Goal: Navigation & Orientation: Understand site structure

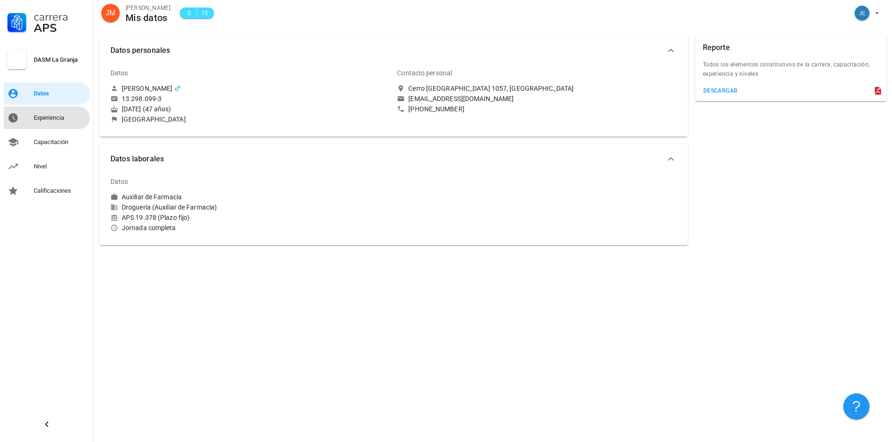
click at [48, 119] on div "Experiencia" at bounding box center [60, 117] width 52 height 7
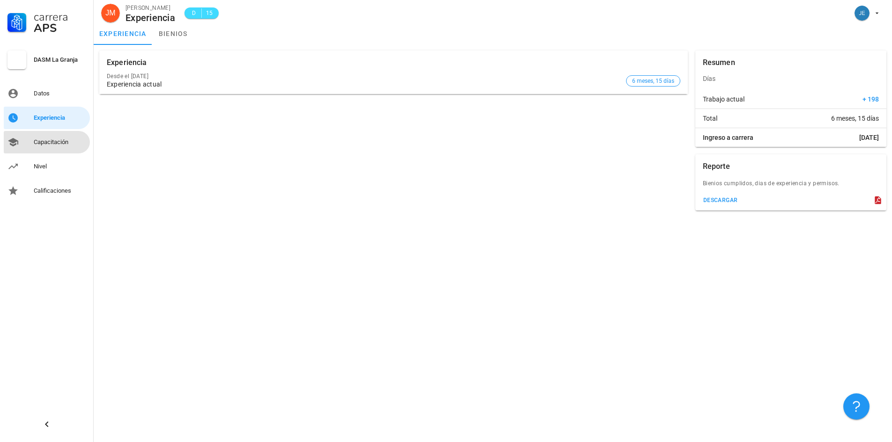
click at [42, 141] on div "Capacitación" at bounding box center [60, 142] width 52 height 7
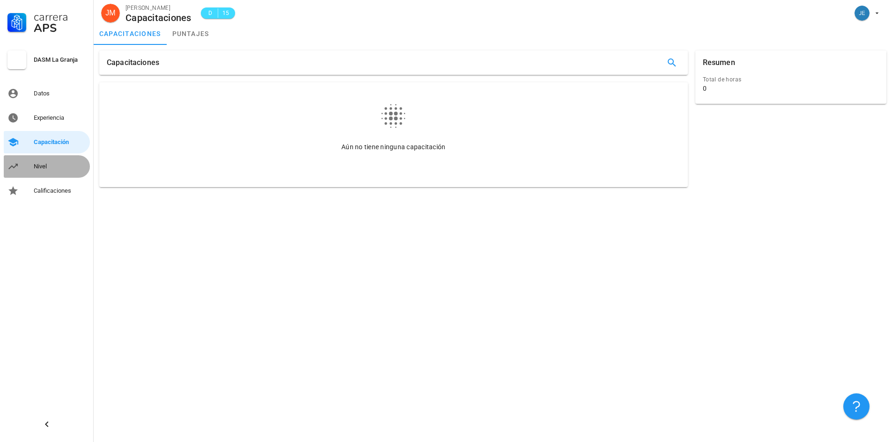
click at [44, 160] on div "Nivel" at bounding box center [60, 166] width 52 height 15
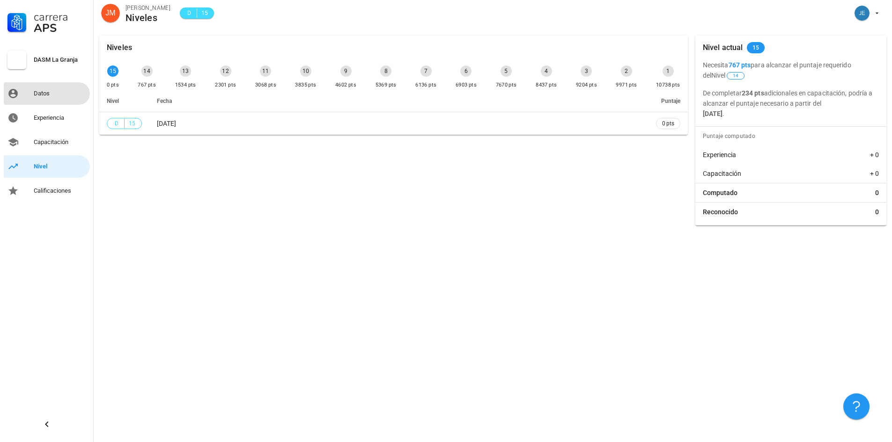
click at [58, 100] on div "Datos" at bounding box center [60, 93] width 52 height 15
